Goal: Task Accomplishment & Management: Complete application form

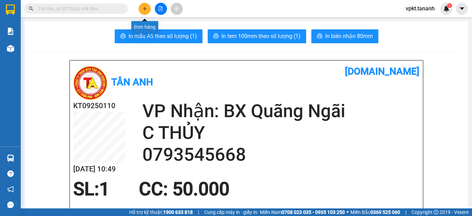
click at [144, 7] on icon "plus" at bounding box center [144, 8] width 5 height 5
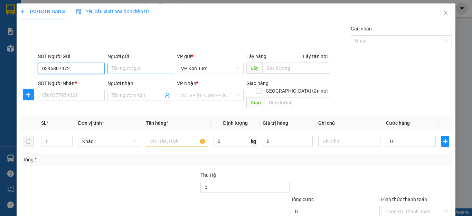
type input "0396807972"
click at [125, 67] on input "Người gửi" at bounding box center [140, 68] width 67 height 11
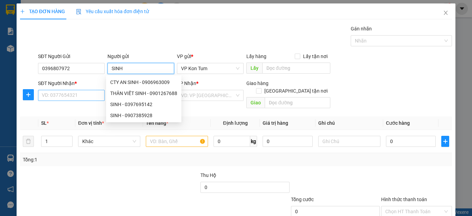
type input "SINH"
click at [61, 96] on input "SĐT Người Nhận *" at bounding box center [71, 95] width 67 height 11
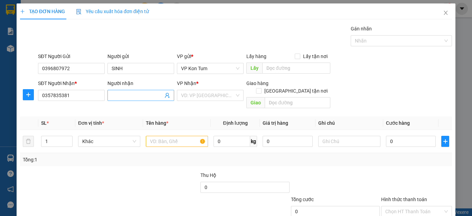
click at [126, 96] on input "Người nhận" at bounding box center [137, 96] width 51 height 8
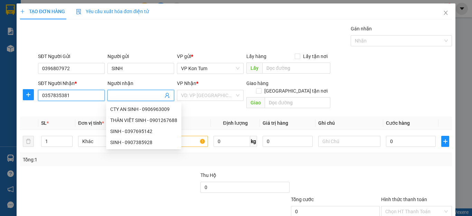
click at [65, 96] on input "0357835381" at bounding box center [71, 95] width 67 height 11
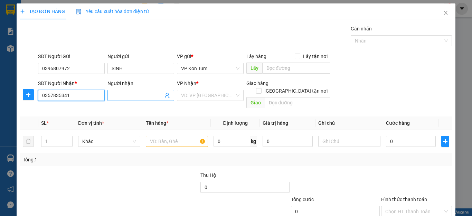
type input "0357835341"
click at [121, 98] on input "Người nhận" at bounding box center [137, 96] width 51 height 8
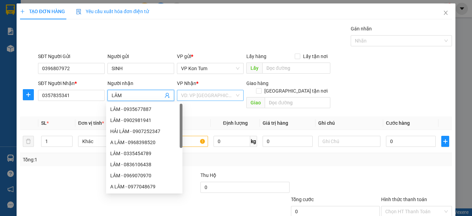
type input "LÂM"
click at [227, 93] on input "search" at bounding box center [208, 95] width 54 height 10
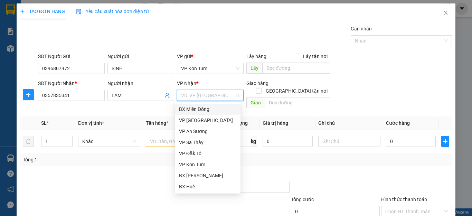
click at [195, 97] on input "search" at bounding box center [208, 95] width 54 height 10
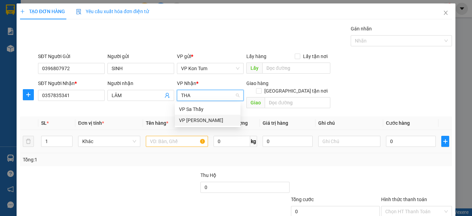
type input "THA"
click at [180, 136] on input "text" at bounding box center [177, 141] width 62 height 11
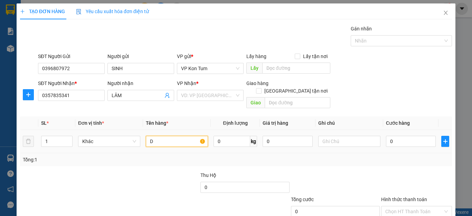
type input "D"
type input "ĐỒ ĂN"
click at [398, 136] on input "0" at bounding box center [411, 141] width 50 height 11
type input "6"
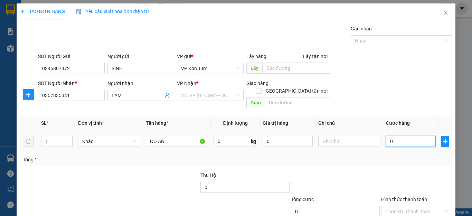
type input "6"
type input "60"
type input "600"
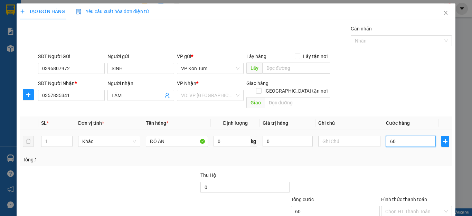
type input "600"
type input "6.000"
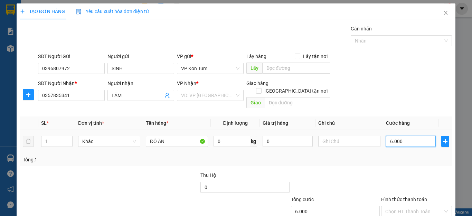
type input "60.000"
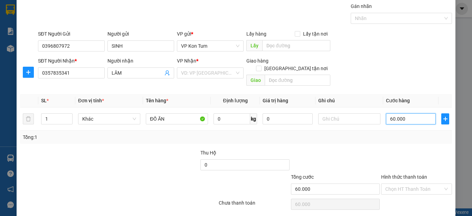
scroll to position [35, 0]
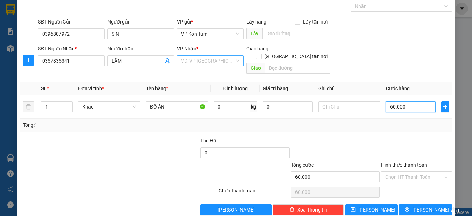
type input "60.000"
click at [222, 61] on input "search" at bounding box center [208, 61] width 54 height 10
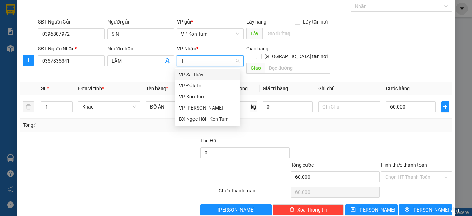
type input "TH"
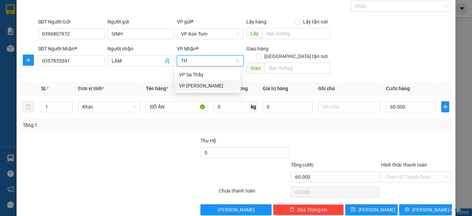
click at [190, 84] on div "VP [PERSON_NAME]" at bounding box center [207, 86] width 57 height 8
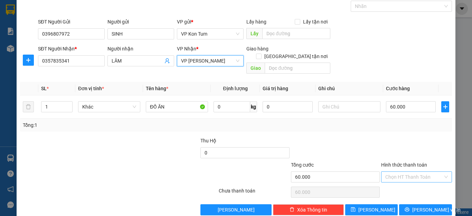
click at [388, 172] on input "Hình thức thanh toán" at bounding box center [414, 177] width 58 height 10
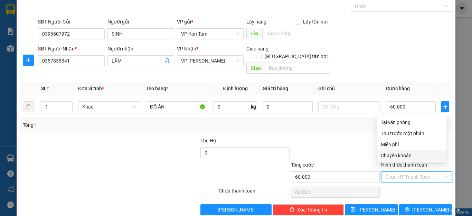
click at [399, 152] on div "Chuyển khoản" at bounding box center [412, 156] width 62 height 8
type input "0"
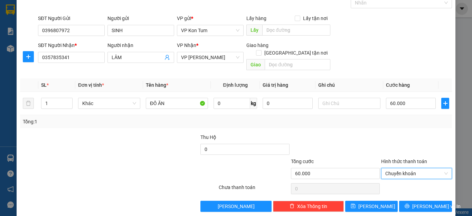
scroll to position [40, 0]
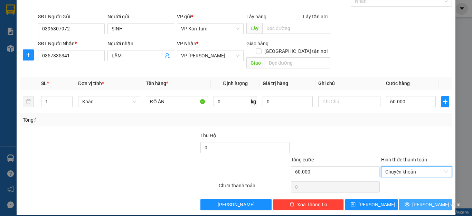
click at [414, 199] on button "[PERSON_NAME] và In" at bounding box center [425, 204] width 53 height 11
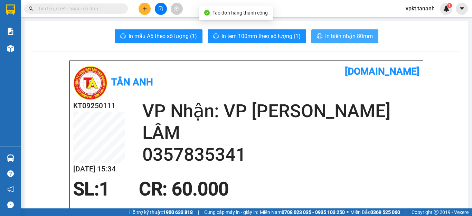
click at [345, 37] on span "In biên nhận 80mm" at bounding box center [349, 36] width 48 height 9
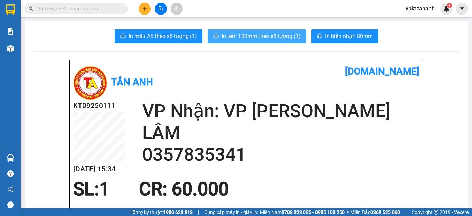
click at [249, 34] on span "In tem 100mm theo số lượng (1)" at bounding box center [261, 36] width 79 height 9
click at [142, 10] on icon "plus" at bounding box center [144, 8] width 5 height 5
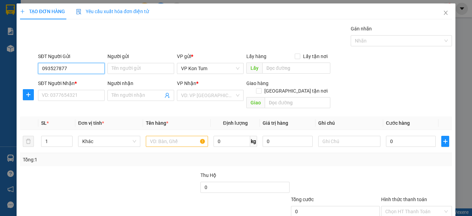
type input "0935278779"
click at [99, 86] on div "0935278779 - MT TIẾN DŨNG" at bounding box center [74, 82] width 64 height 8
type input "MT TIẾN DŨNG"
type input "0918538885"
type input "C THẢO"
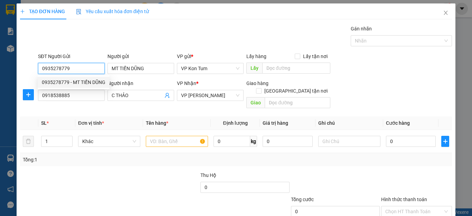
type input "50.000"
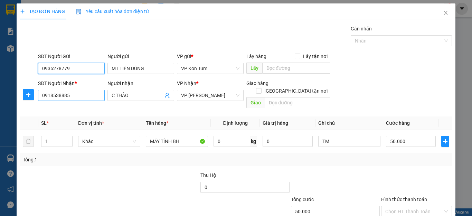
type input "0935278779"
drag, startPoint x: 90, startPoint y: 97, endPoint x: 13, endPoint y: 97, distance: 76.7
click at [13, 97] on div "TẠO ĐƠN HÀNG Yêu cầu xuất hóa đơn điện tử Transit Pickup Surcharge Ids Transit …" at bounding box center [236, 108] width 472 height 216
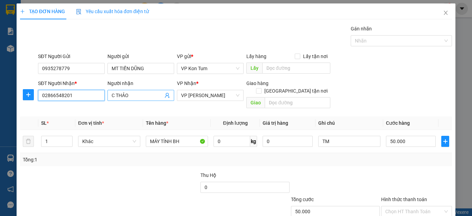
type input "02866548201"
drag, startPoint x: 139, startPoint y: 94, endPoint x: 101, endPoint y: 97, distance: 38.1
click at [107, 97] on span "C THẢO" at bounding box center [140, 95] width 67 height 11
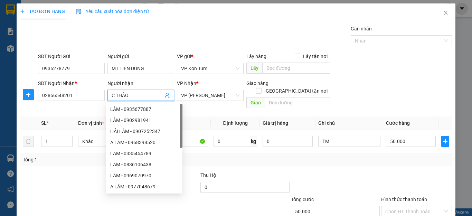
drag, startPoint x: 101, startPoint y: 97, endPoint x: 79, endPoint y: 102, distance: 22.7
click at [79, 102] on div "SĐT Người Nhận * 02866548201 Người nhận C THẢO VP Nhận * VP Thành Thái Giao hàn…" at bounding box center [245, 95] width 417 height 32
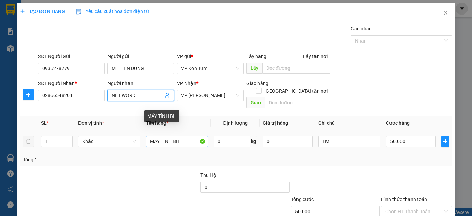
type input "NET WORD"
drag, startPoint x: 174, startPoint y: 133, endPoint x: 75, endPoint y: 140, distance: 99.4
click at [84, 140] on tr "1 Khác MÁY TÍNH BH 0 kg 0 TM 50.000" at bounding box center [236, 141] width 432 height 23
click at [78, 140] on div "Khác" at bounding box center [109, 141] width 62 height 14
drag, startPoint x: 180, startPoint y: 136, endPoint x: 128, endPoint y: 141, distance: 52.1
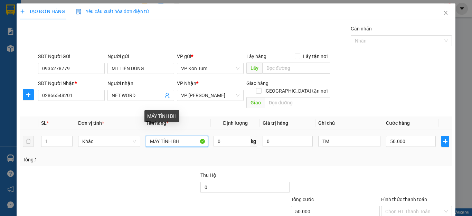
click at [128, 141] on tr "1 Khác MÁY TÍNH BH 0 kg 0 TM 50.000" at bounding box center [236, 141] width 432 height 23
type input "HÀNG BẢO HÀNH"
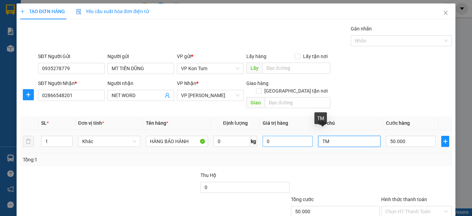
drag, startPoint x: 332, startPoint y: 134, endPoint x: 301, endPoint y: 139, distance: 31.4
click at [301, 139] on tr "1 Khác HÀNG BẢO HÀNH 0 kg 0 TM 50.000" at bounding box center [236, 141] width 432 height 23
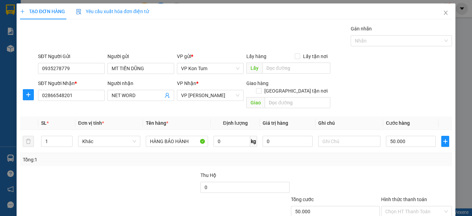
click at [299, 156] on div "Tổng: 1" at bounding box center [236, 160] width 426 height 8
click at [402, 136] on input "50.000" at bounding box center [411, 141] width 50 height 11
type input "4"
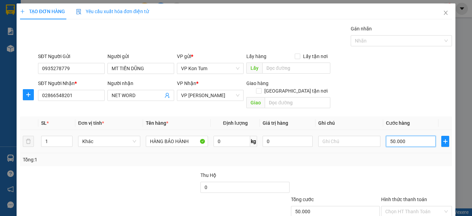
type input "4"
type input "40"
type input "40.000"
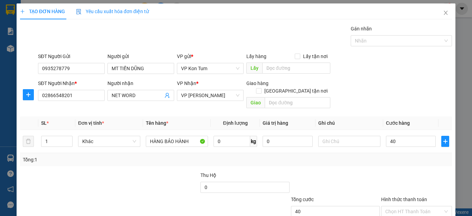
type input "40.000"
click at [369, 156] on div "Tổng: 1" at bounding box center [236, 160] width 426 height 8
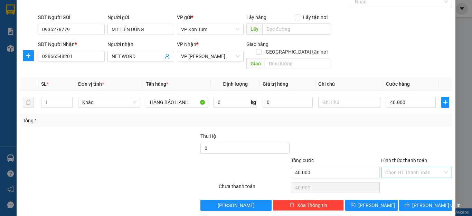
scroll to position [40, 0]
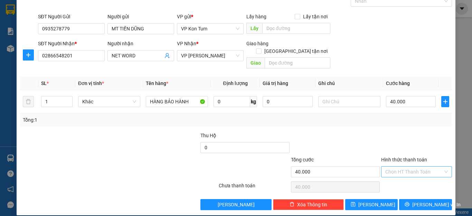
click at [388, 167] on input "Hình thức thanh toán" at bounding box center [414, 172] width 58 height 10
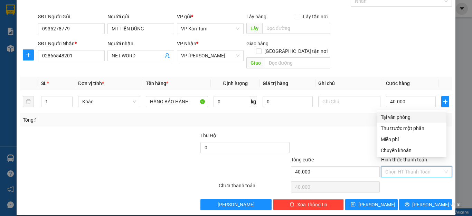
click at [390, 117] on div "Tại văn phòng" at bounding box center [412, 117] width 62 height 8
type input "0"
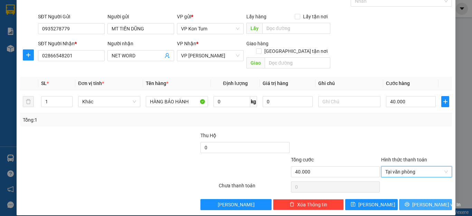
click at [421, 201] on span "[PERSON_NAME] và In" at bounding box center [436, 205] width 48 height 8
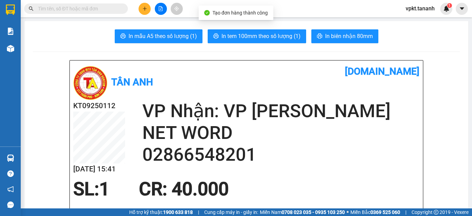
click at [333, 32] on span "In biên nhận 80mm" at bounding box center [349, 36] width 48 height 9
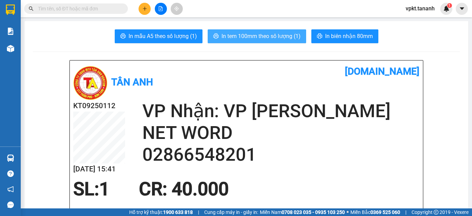
click at [246, 43] on button "In tem 100mm theo số lượng (1)" at bounding box center [257, 36] width 98 height 14
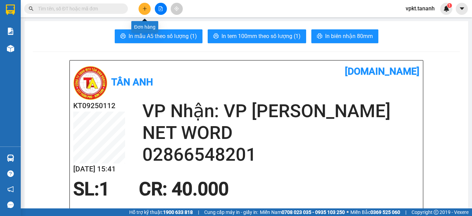
click at [141, 11] on button at bounding box center [145, 9] width 12 height 12
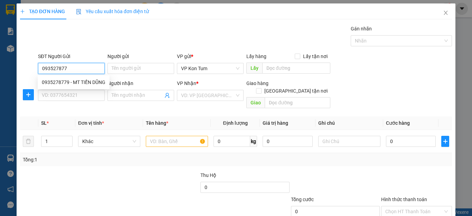
type input "0935278779"
click at [101, 80] on div "0935278779 - MT TIẾN DŨNG" at bounding box center [74, 82] width 64 height 8
type input "MT TIẾN DŨNG"
type input "02866548201"
type input "NET WORD"
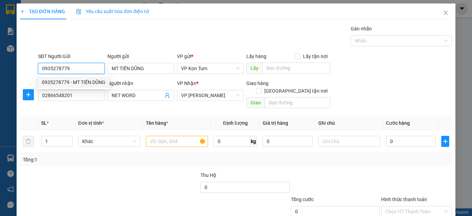
type input "40.000"
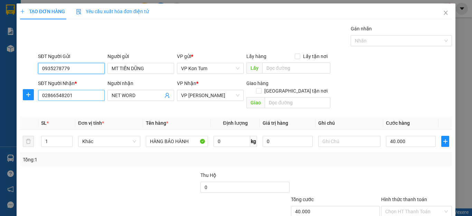
type input "0935278779"
drag, startPoint x: 83, startPoint y: 93, endPoint x: 58, endPoint y: 94, distance: 24.6
click at [83, 93] on input "02866548201" at bounding box center [71, 95] width 67 height 11
drag, startPoint x: 58, startPoint y: 94, endPoint x: 38, endPoint y: 97, distance: 20.7
click at [47, 96] on input "02866548201" at bounding box center [71, 95] width 67 height 11
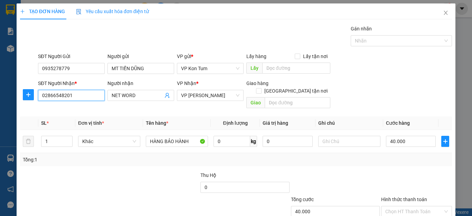
click at [40, 97] on input "02866548201" at bounding box center [71, 95] width 67 height 11
drag, startPoint x: 78, startPoint y: 97, endPoint x: 30, endPoint y: 101, distance: 48.2
click at [30, 101] on div "SĐT Người Nhận * 02866548201 Người nhận NET WORD VP Nhận * VP Thành Thái Giao h…" at bounding box center [235, 95] width 433 height 32
type input "0946731077"
drag, startPoint x: 148, startPoint y: 97, endPoint x: 91, endPoint y: 99, distance: 57.8
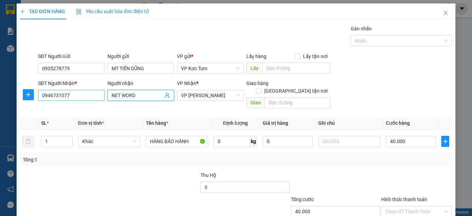
click at [91, 99] on div "SĐT Người Nhận * 0946731077 Người nhận NET WORD NET WORD VP Nhận * VP Thành Thá…" at bounding box center [245, 95] width 417 height 32
type input "[PERSON_NAME]"
click at [400, 206] on input "Hình thức thanh toán" at bounding box center [414, 211] width 58 height 10
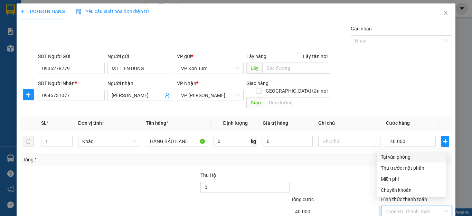
click at [387, 156] on div "Tại văn phòng" at bounding box center [412, 157] width 62 height 8
type input "0"
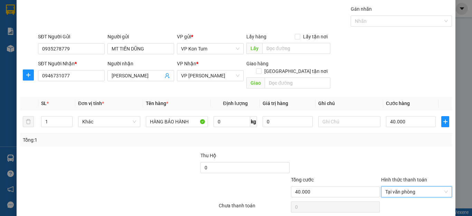
scroll to position [40, 0]
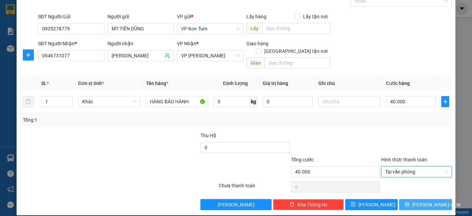
click at [417, 201] on span "[PERSON_NAME] và In" at bounding box center [436, 205] width 48 height 8
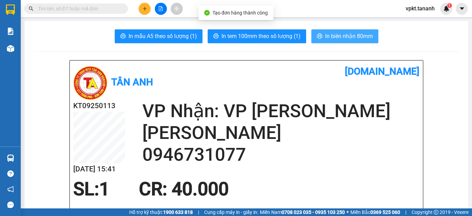
click at [334, 36] on span "In biên nhận 80mm" at bounding box center [349, 36] width 48 height 9
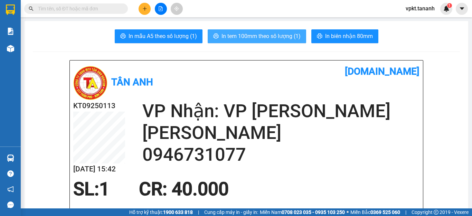
click at [275, 34] on span "In tem 100mm theo số lượng (1)" at bounding box center [261, 36] width 79 height 9
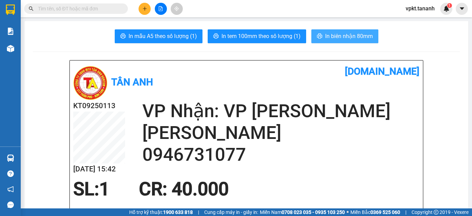
click at [338, 37] on span "In biên nhận 80mm" at bounding box center [349, 36] width 48 height 9
click at [144, 6] on button at bounding box center [145, 9] width 12 height 12
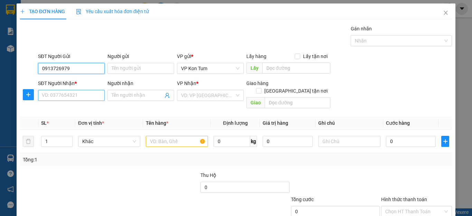
type input "0913726979"
click at [73, 94] on input "SĐT Người Nhận *" at bounding box center [71, 95] width 67 height 11
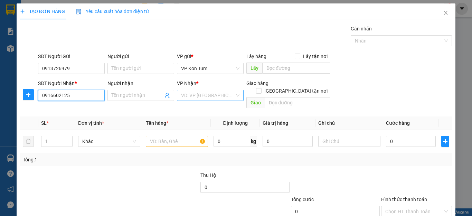
type input "0916602125"
click at [186, 92] on input "search" at bounding box center [208, 95] width 54 height 10
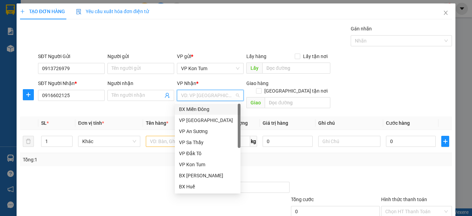
click at [193, 108] on div "BX Miền Đông" at bounding box center [207, 109] width 57 height 8
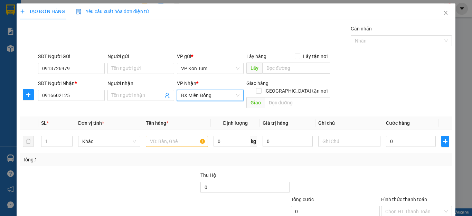
click at [127, 105] on div "Transit Pickup Surcharge Ids Transit Deliver Surcharge Ids Transit Deliver Surc…" at bounding box center [236, 137] width 432 height 225
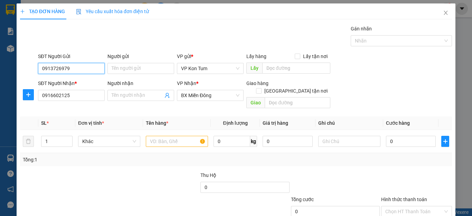
click at [53, 69] on input "0913726979" at bounding box center [71, 68] width 67 height 11
click at [60, 73] on input "0913726979" at bounding box center [71, 68] width 67 height 11
click at [53, 73] on input "0913726979" at bounding box center [71, 68] width 67 height 11
click at [62, 72] on input "0913726979" at bounding box center [71, 68] width 67 height 11
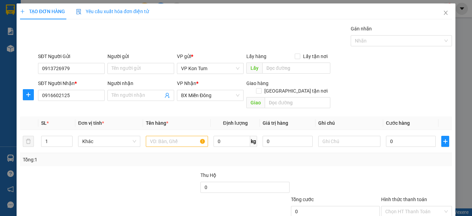
click at [167, 88] on div "Người nhận" at bounding box center [140, 84] width 67 height 10
click at [159, 136] on input "text" at bounding box center [177, 141] width 62 height 11
type input "D"
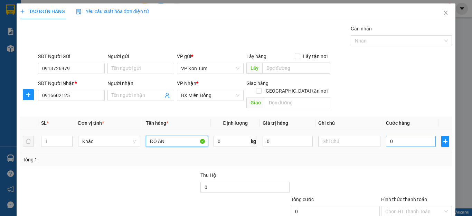
type input "ĐỒ ĂN"
click at [405, 136] on input "0" at bounding box center [411, 141] width 50 height 11
type input "1"
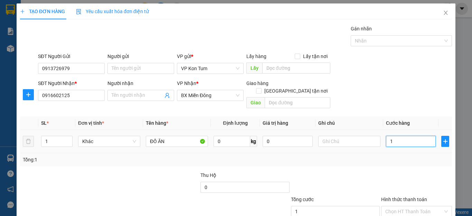
type input "10"
type input "100"
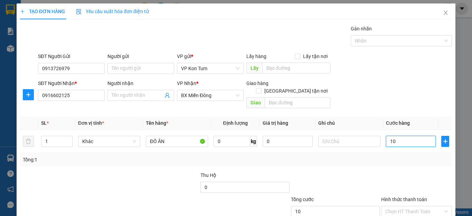
type input "100"
type input "100.000"
click at [371, 75] on div "SĐT Người Gửi 0913726979 Người gửi Tên người gửi VP gửi * VP [PERSON_NAME] Lấy …" at bounding box center [245, 65] width 417 height 24
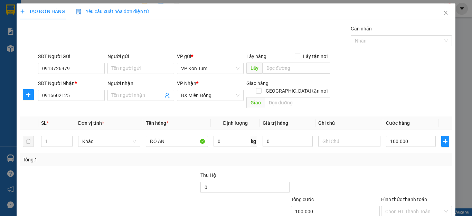
click at [364, 156] on div "Tổng: 1" at bounding box center [236, 160] width 426 height 8
click at [396, 206] on input "Hình thức thanh toán" at bounding box center [414, 211] width 58 height 10
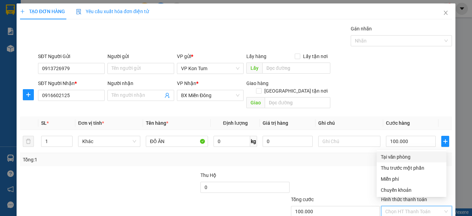
click at [382, 153] on div "Tại văn phòng" at bounding box center [412, 157] width 62 height 8
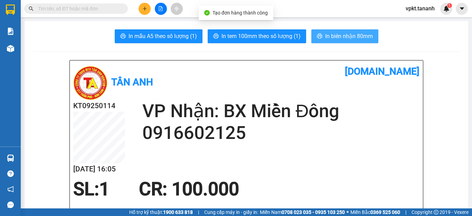
click at [362, 32] on span "In biên nhận 80mm" at bounding box center [349, 36] width 48 height 9
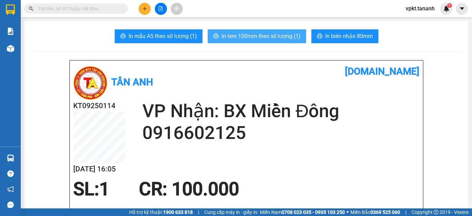
click at [228, 31] on button "In tem 100mm theo số lượng (1)" at bounding box center [257, 36] width 98 height 14
